Goal: Obtain resource: Download file/media

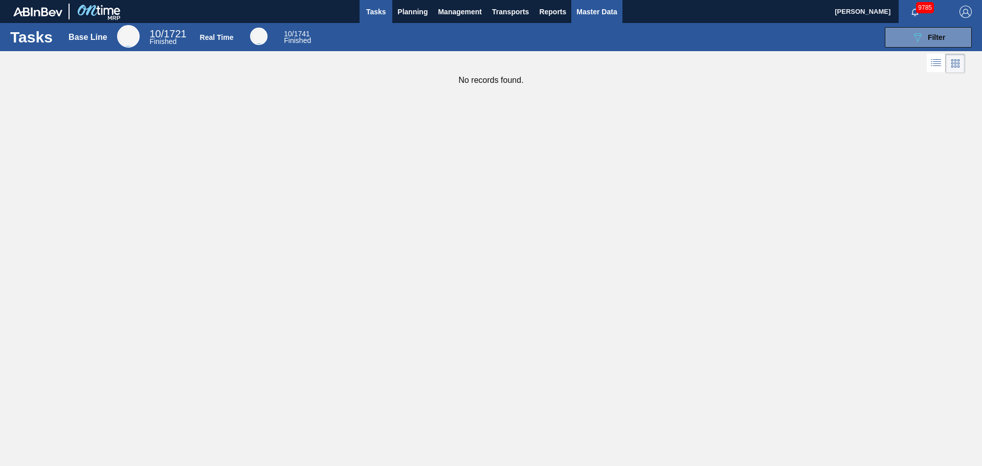
click at [590, 11] on span "Master Data" at bounding box center [596, 12] width 40 height 12
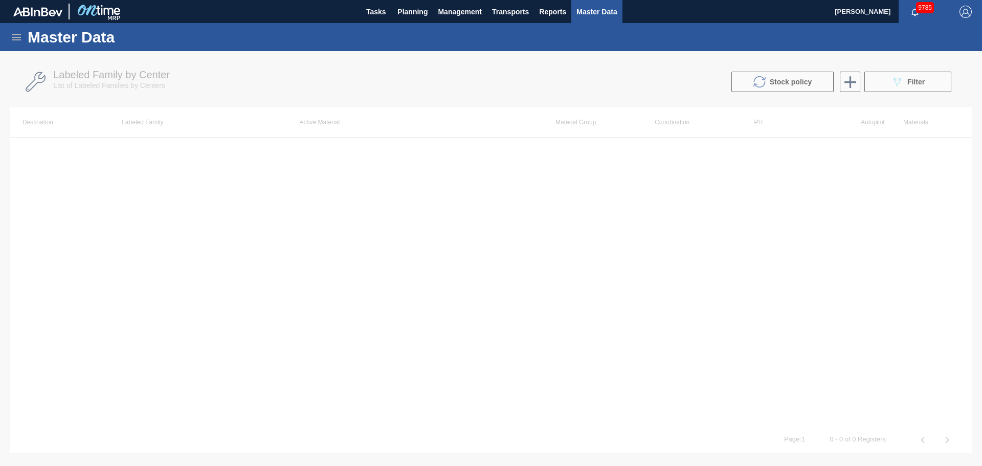
click at [10, 39] on div "Master Data" at bounding box center [491, 37] width 982 height 28
click at [15, 37] on icon at bounding box center [16, 37] width 9 height 6
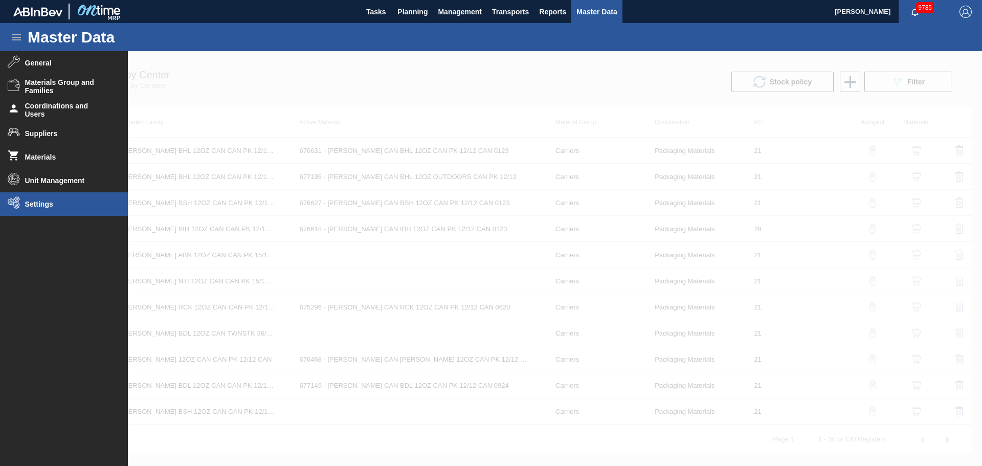
click at [44, 196] on li "Settings" at bounding box center [64, 204] width 128 height 24
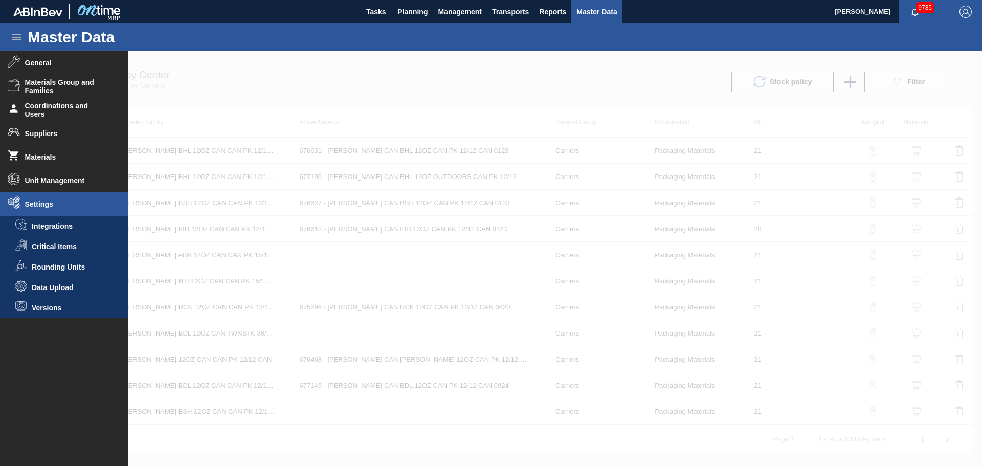
click at [237, 72] on div at bounding box center [491, 258] width 982 height 415
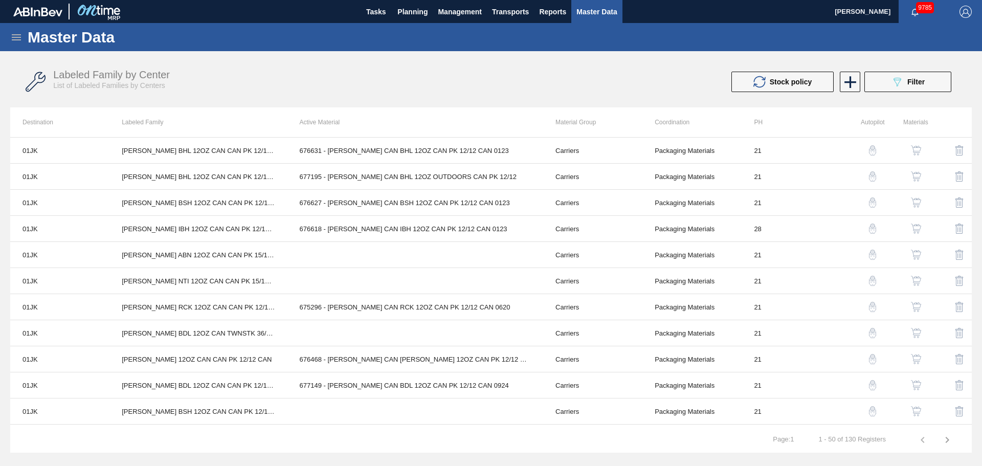
click at [12, 39] on icon at bounding box center [16, 37] width 12 height 12
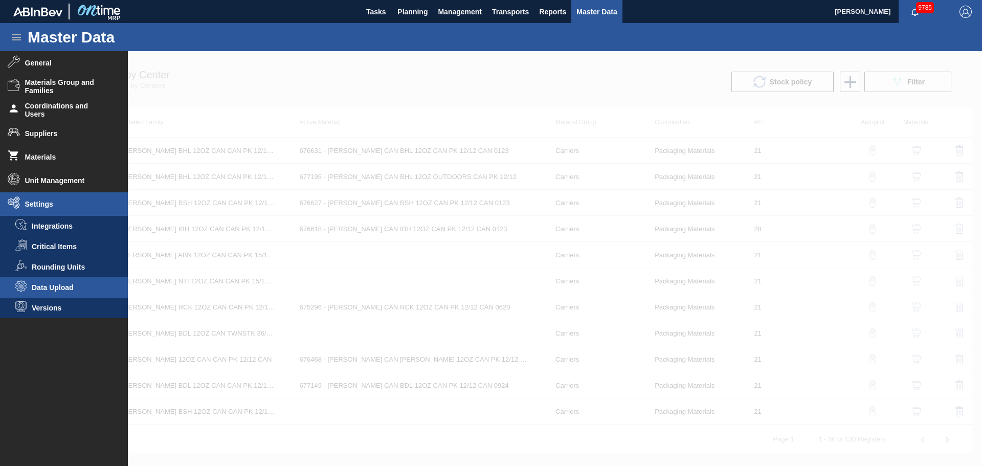
click at [54, 284] on span "Data Upload" at bounding box center [71, 287] width 79 height 8
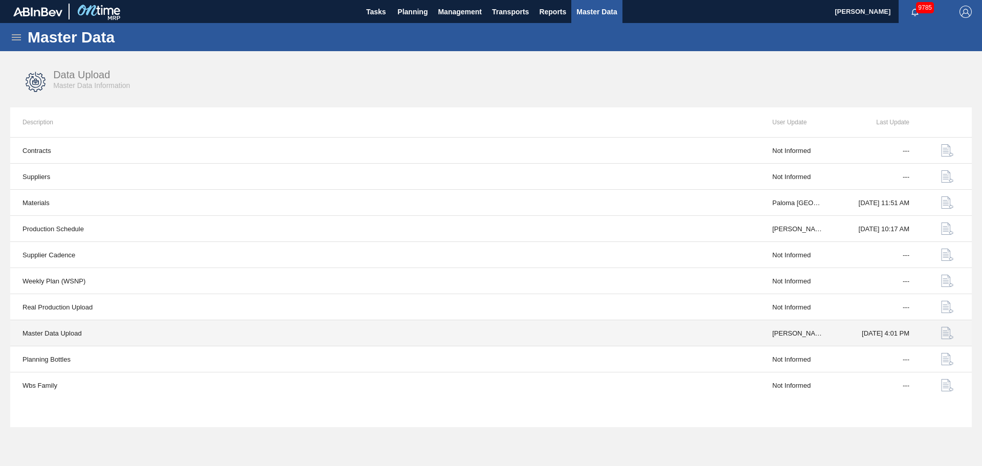
click at [945, 335] on img "button" at bounding box center [947, 333] width 12 height 12
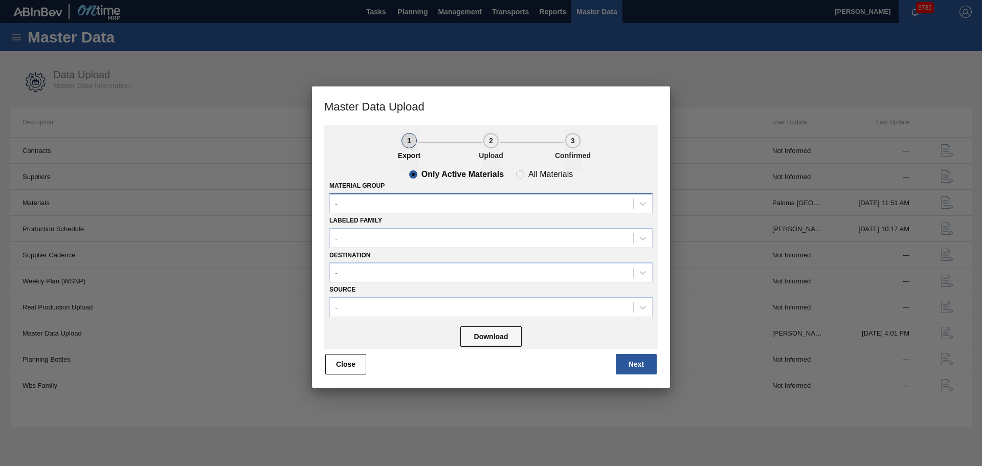
click at [473, 202] on div "-" at bounding box center [481, 203] width 303 height 15
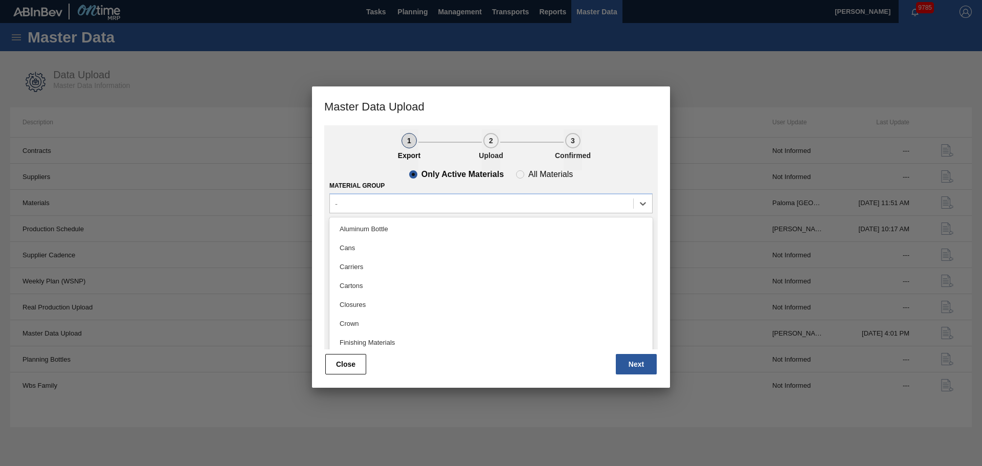
click at [610, 171] on div "Only Active Materials All Materials" at bounding box center [490, 174] width 323 height 8
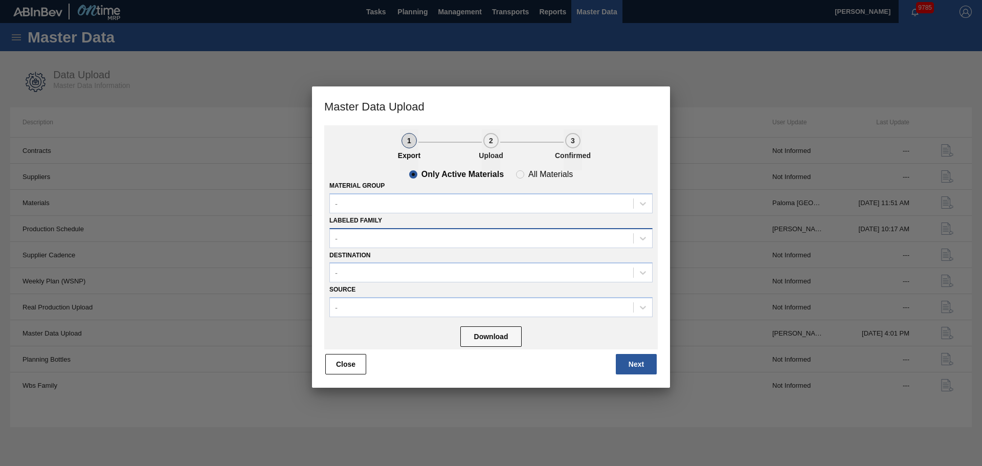
click at [517, 241] on div "-" at bounding box center [481, 238] width 303 height 15
click at [397, 220] on div "Labeled Family -" at bounding box center [490, 230] width 323 height 35
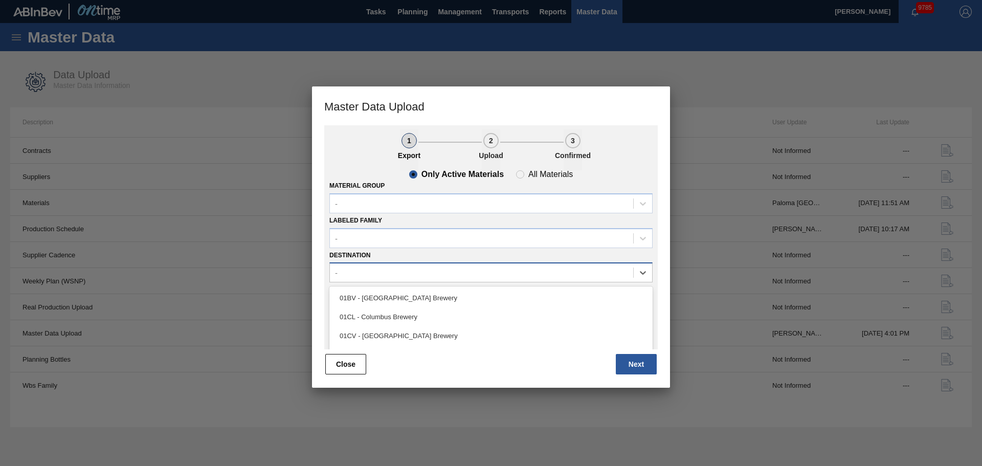
click at [421, 275] on div "-" at bounding box center [481, 272] width 303 height 15
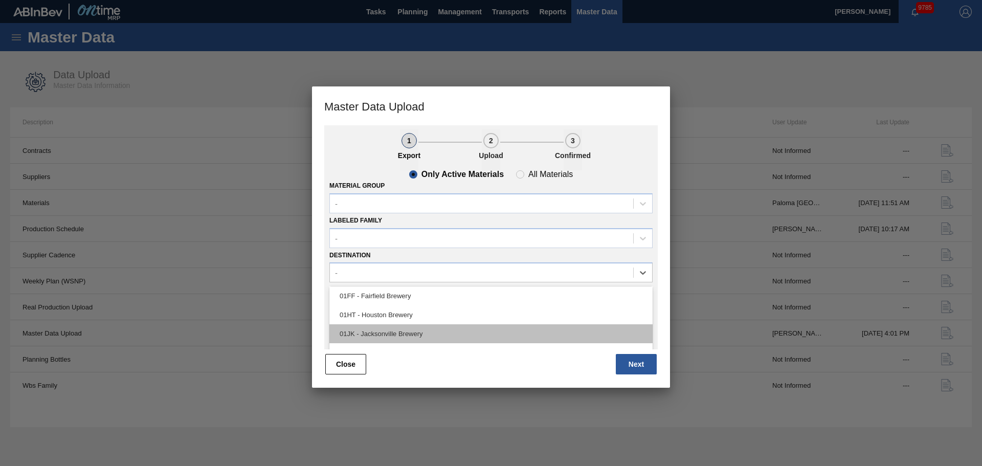
click at [404, 328] on div "01JK - Jacksonville Brewery" at bounding box center [490, 333] width 323 height 19
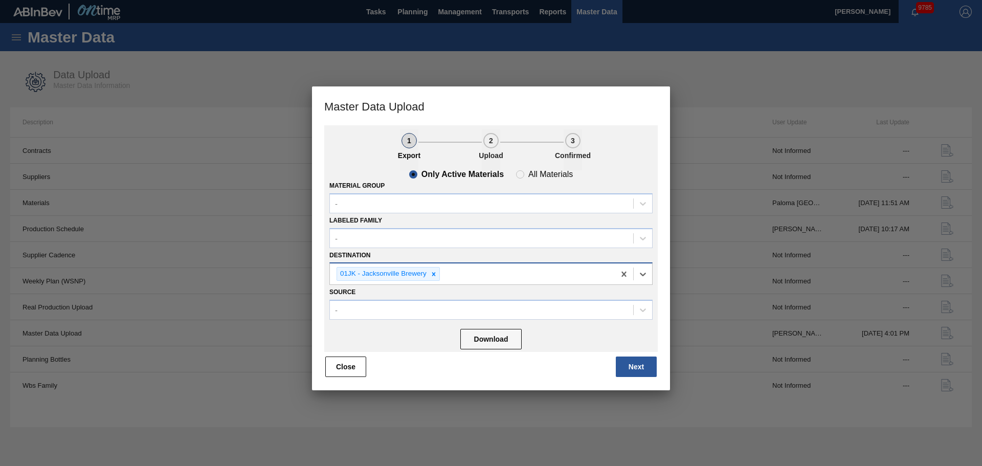
click at [430, 274] on icon at bounding box center [433, 274] width 7 height 7
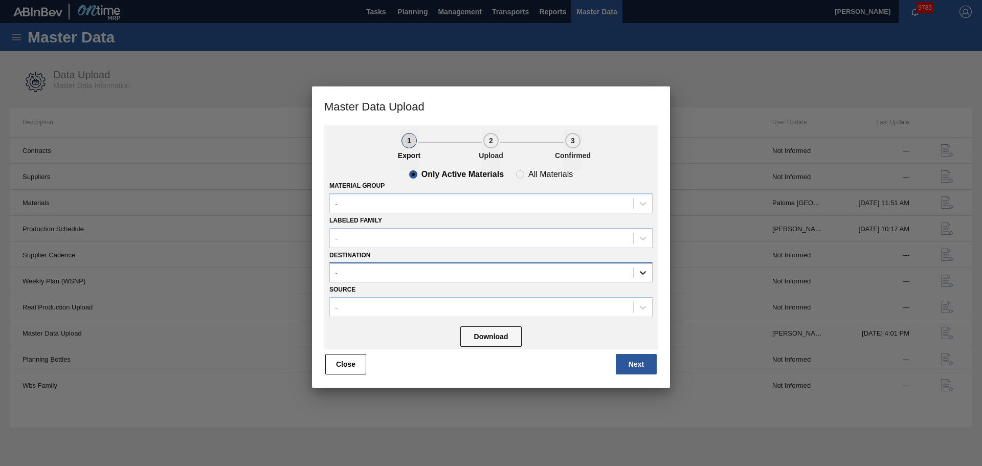
click at [638, 272] on icon at bounding box center [643, 273] width 10 height 10
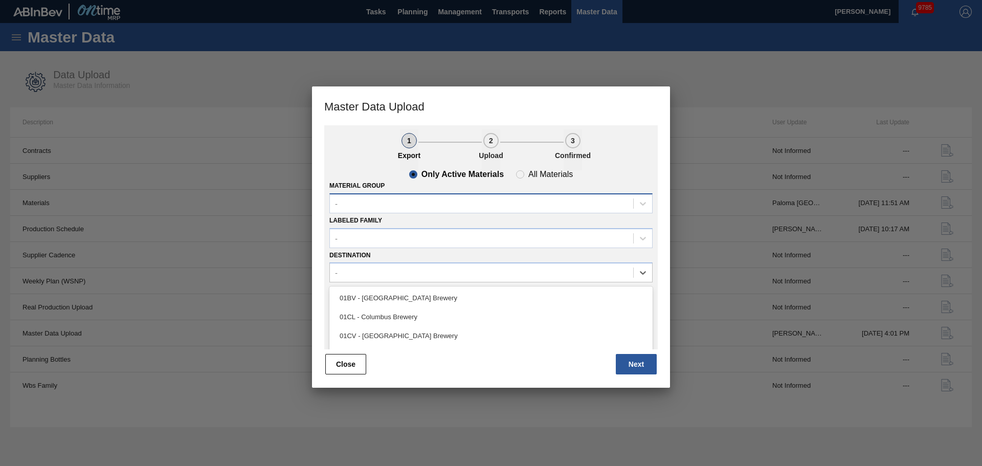
click at [503, 208] on div "-" at bounding box center [481, 203] width 303 height 15
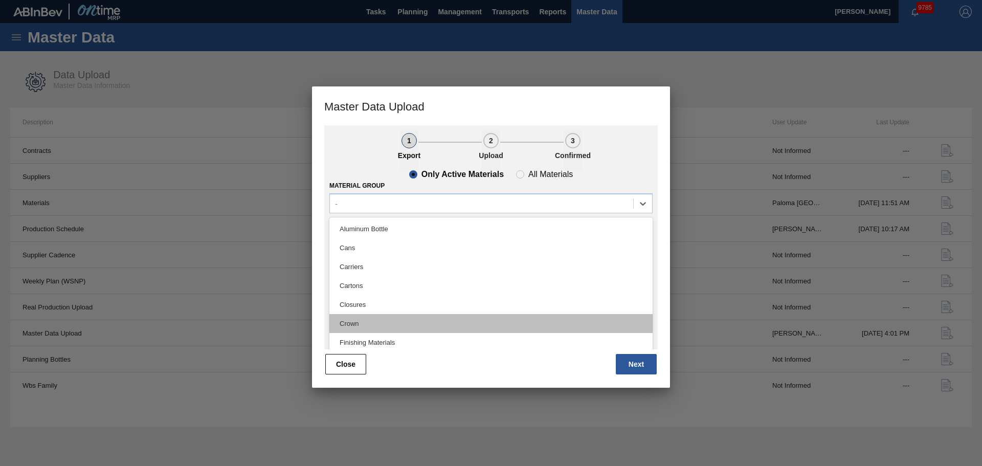
click at [364, 327] on div "Crown" at bounding box center [490, 323] width 323 height 19
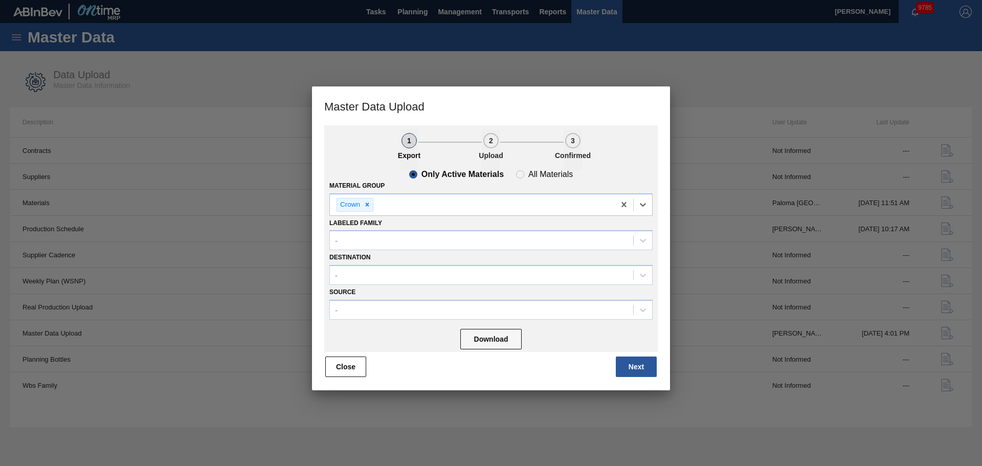
click at [316, 244] on div "1 Export 2 Upload 3 Confirmed Only Active Materials All Materials Material Grou…" at bounding box center [491, 257] width 358 height 265
click at [515, 205] on div "Crown" at bounding box center [472, 204] width 285 height 21
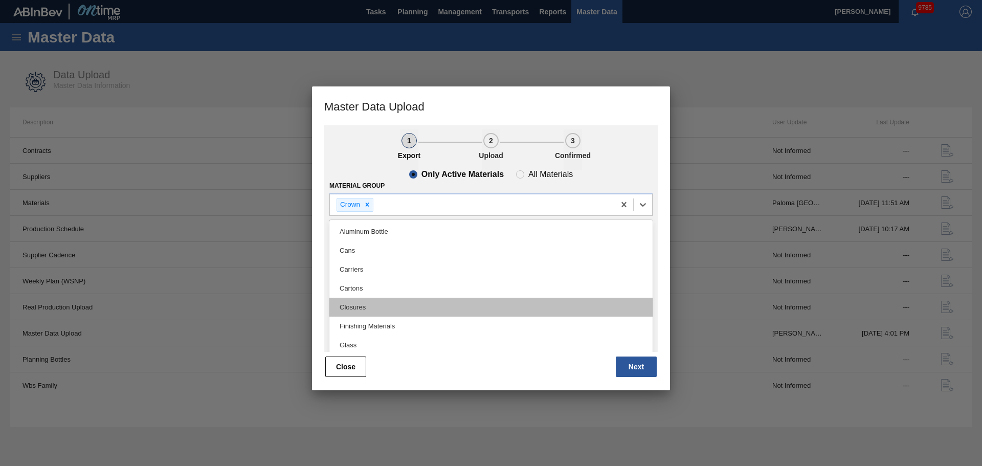
click at [387, 307] on div "Closures" at bounding box center [490, 307] width 323 height 19
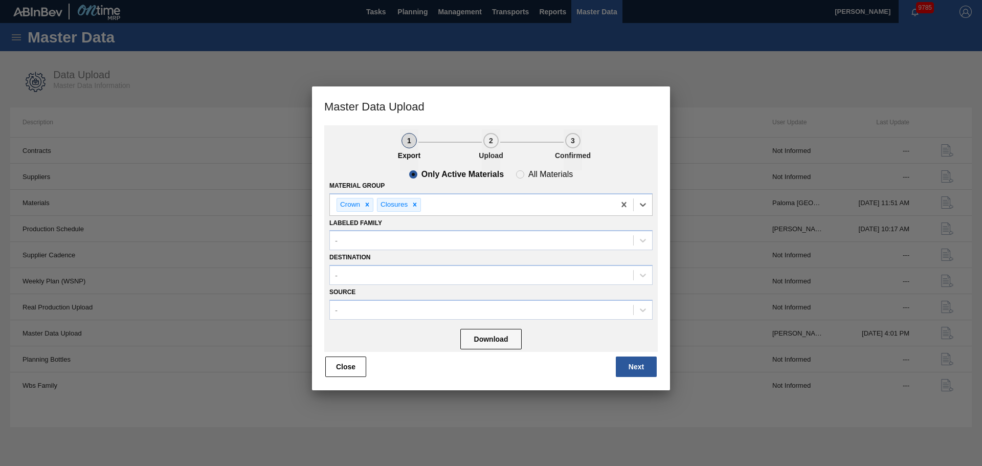
click at [421, 264] on div "Destination -" at bounding box center [490, 267] width 323 height 35
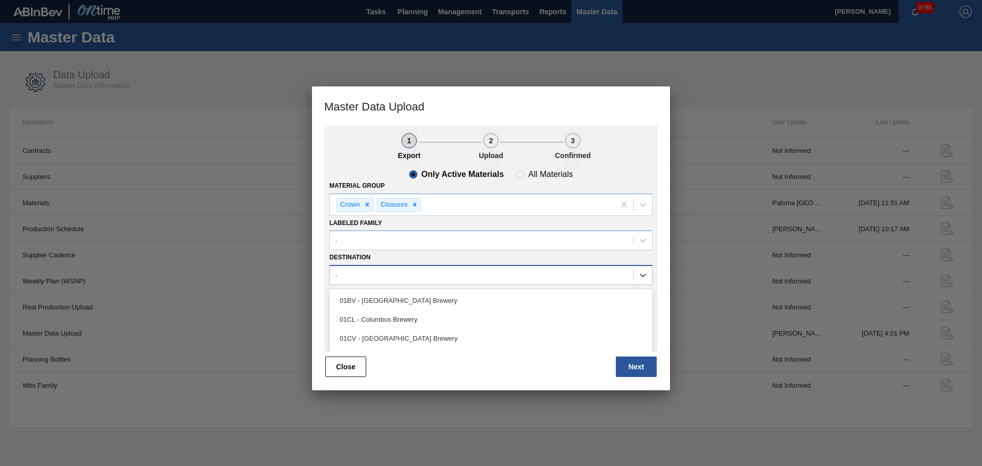
click at [420, 272] on div "-" at bounding box center [481, 275] width 303 height 15
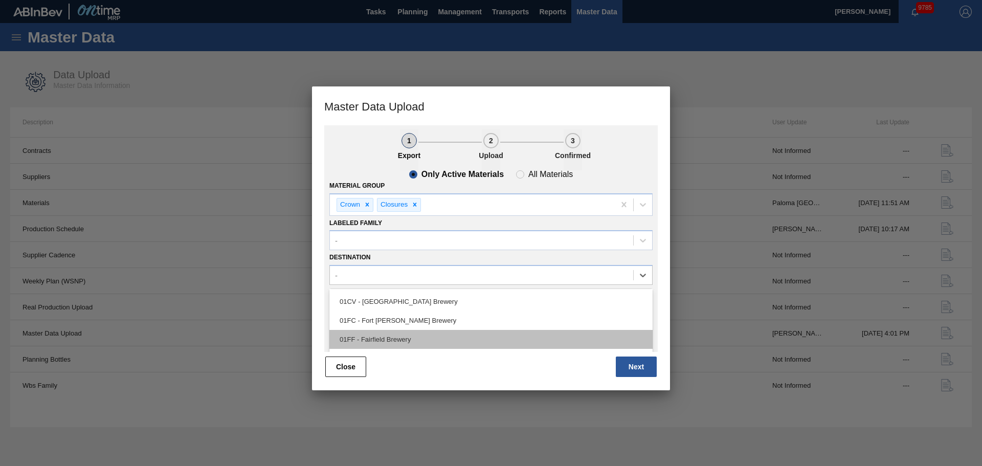
scroll to position [51, 0]
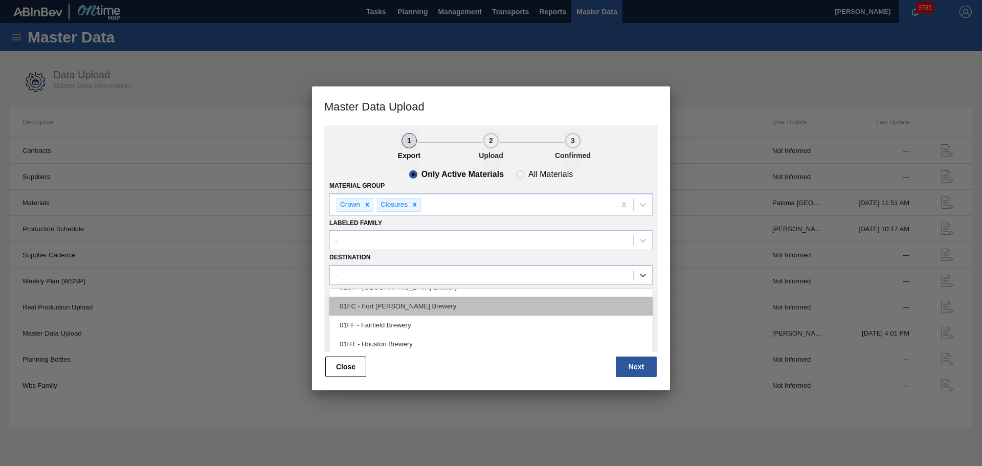
click at [401, 310] on div "01FC - Fort [PERSON_NAME] Brewery" at bounding box center [490, 306] width 323 height 19
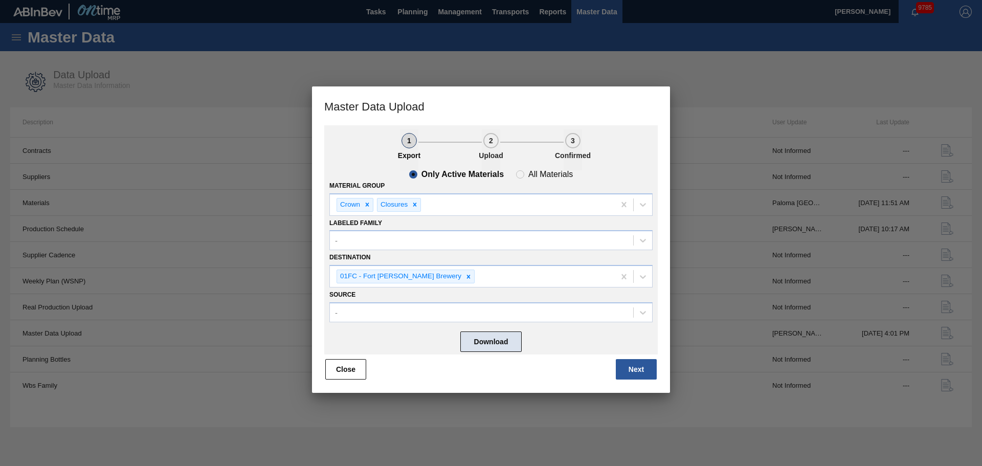
click at [506, 343] on button "Download" at bounding box center [490, 341] width 61 height 20
click at [362, 374] on button "Close" at bounding box center [345, 369] width 41 height 20
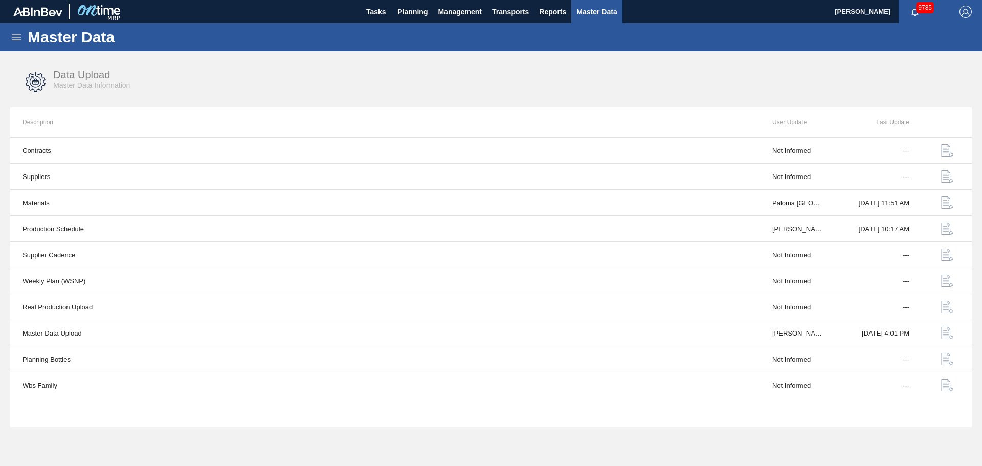
click at [746, 72] on div "Data Upload Master Data Information" at bounding box center [491, 82] width 962 height 38
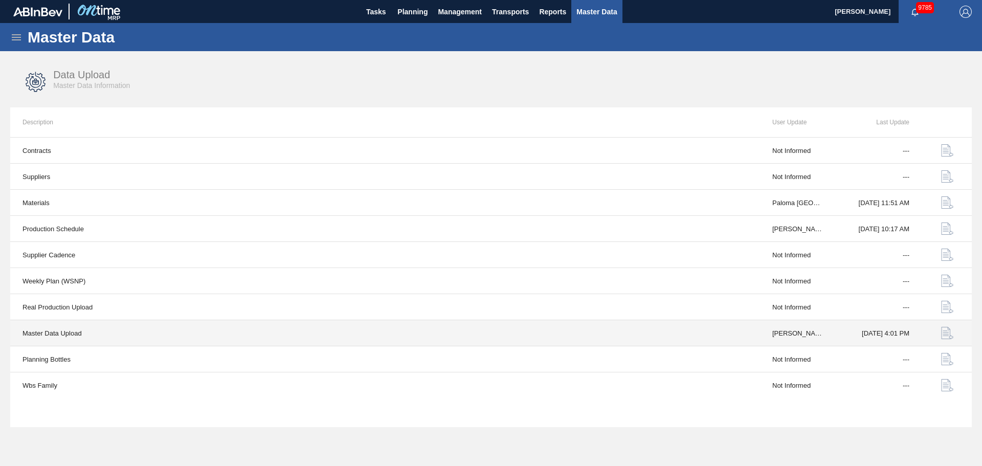
click at [951, 336] on img "button" at bounding box center [947, 333] width 12 height 12
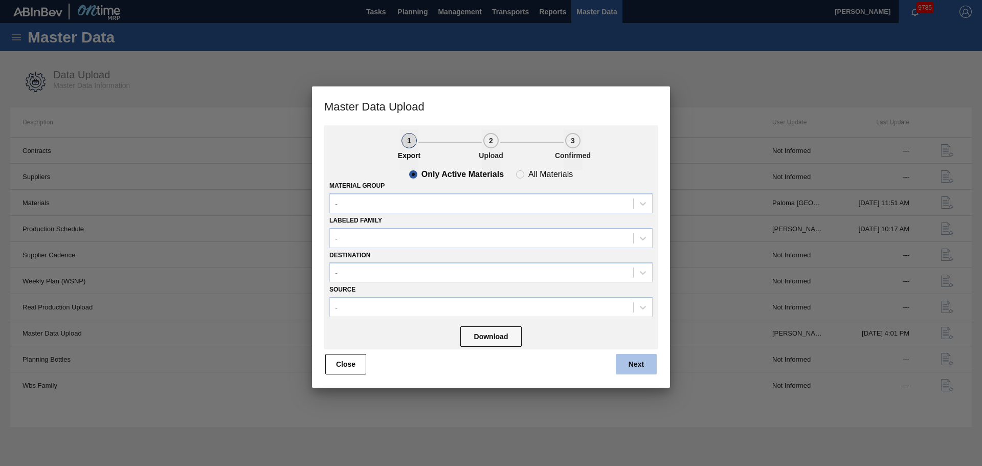
click at [640, 358] on button "Next" at bounding box center [636, 364] width 41 height 20
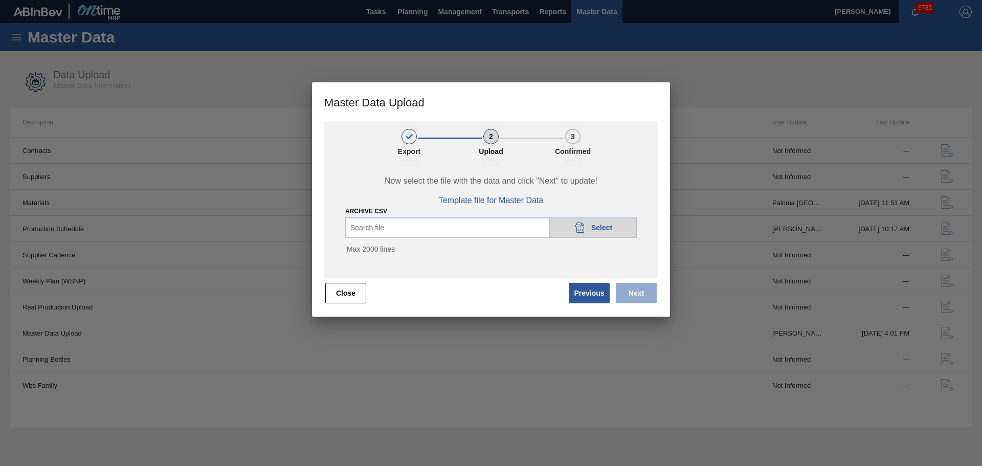
click at [585, 229] on icon "20DAD902-3625-4257-8FDA-0C0CB19E2A3D" at bounding box center [580, 227] width 12 height 12
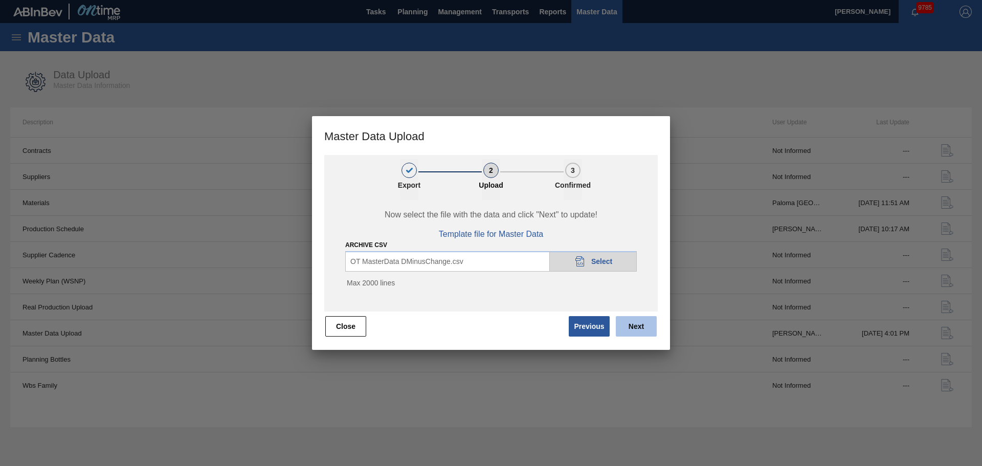
click at [653, 337] on button "Next" at bounding box center [636, 326] width 41 height 20
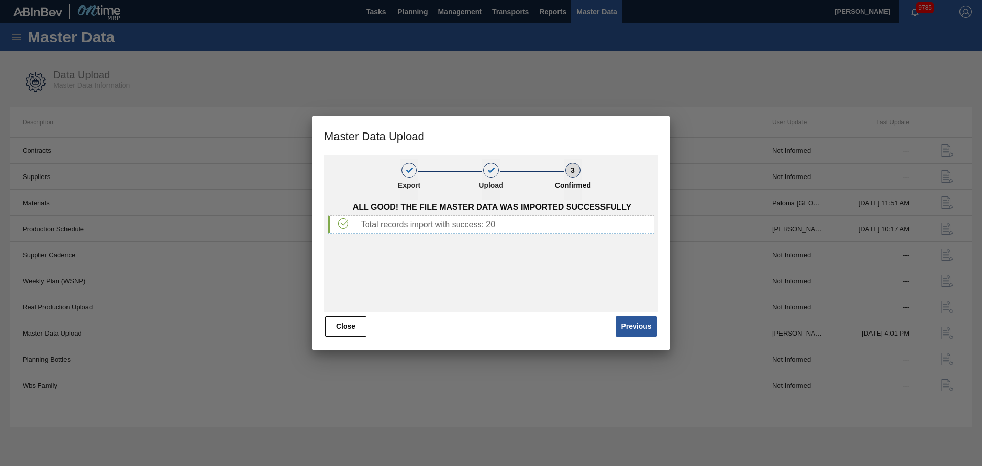
click at [337, 318] on button "Close" at bounding box center [345, 326] width 41 height 20
